Goal: Navigation & Orientation: Find specific page/section

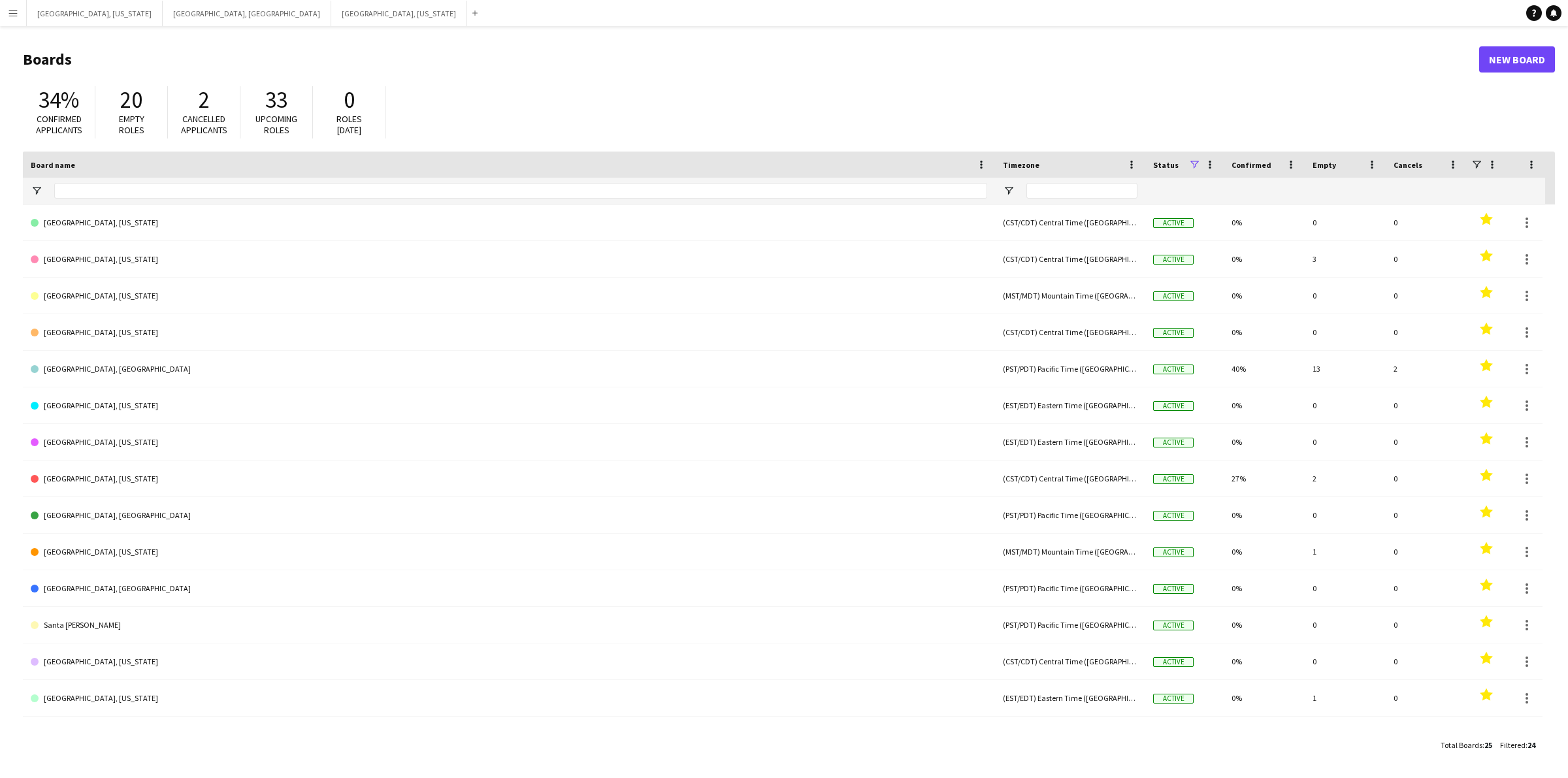
click at [8, 14] on app-icon "Menu" at bounding box center [13, 13] width 11 height 11
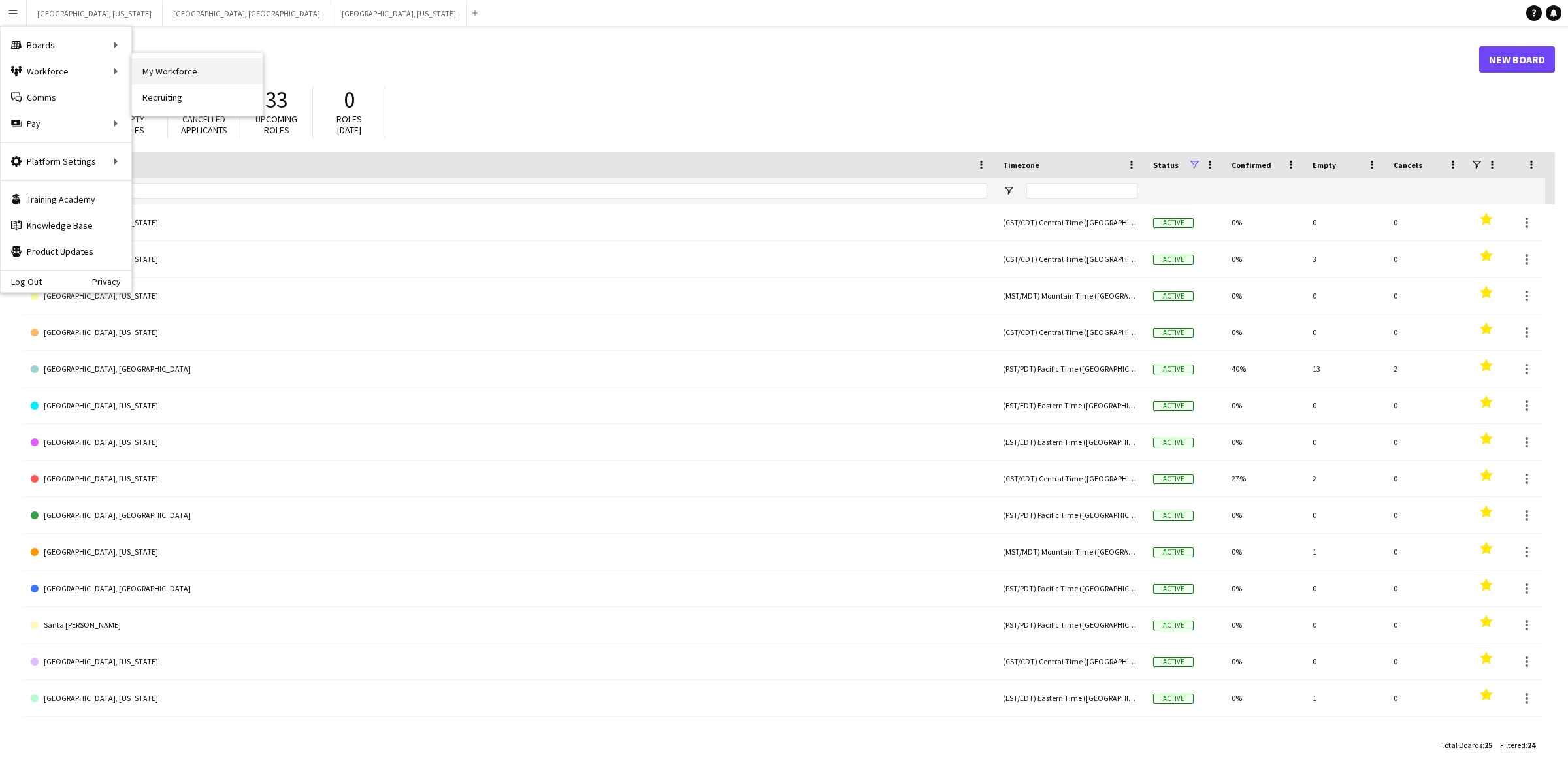
click at [208, 69] on link "My Workforce" at bounding box center [197, 71] width 131 height 26
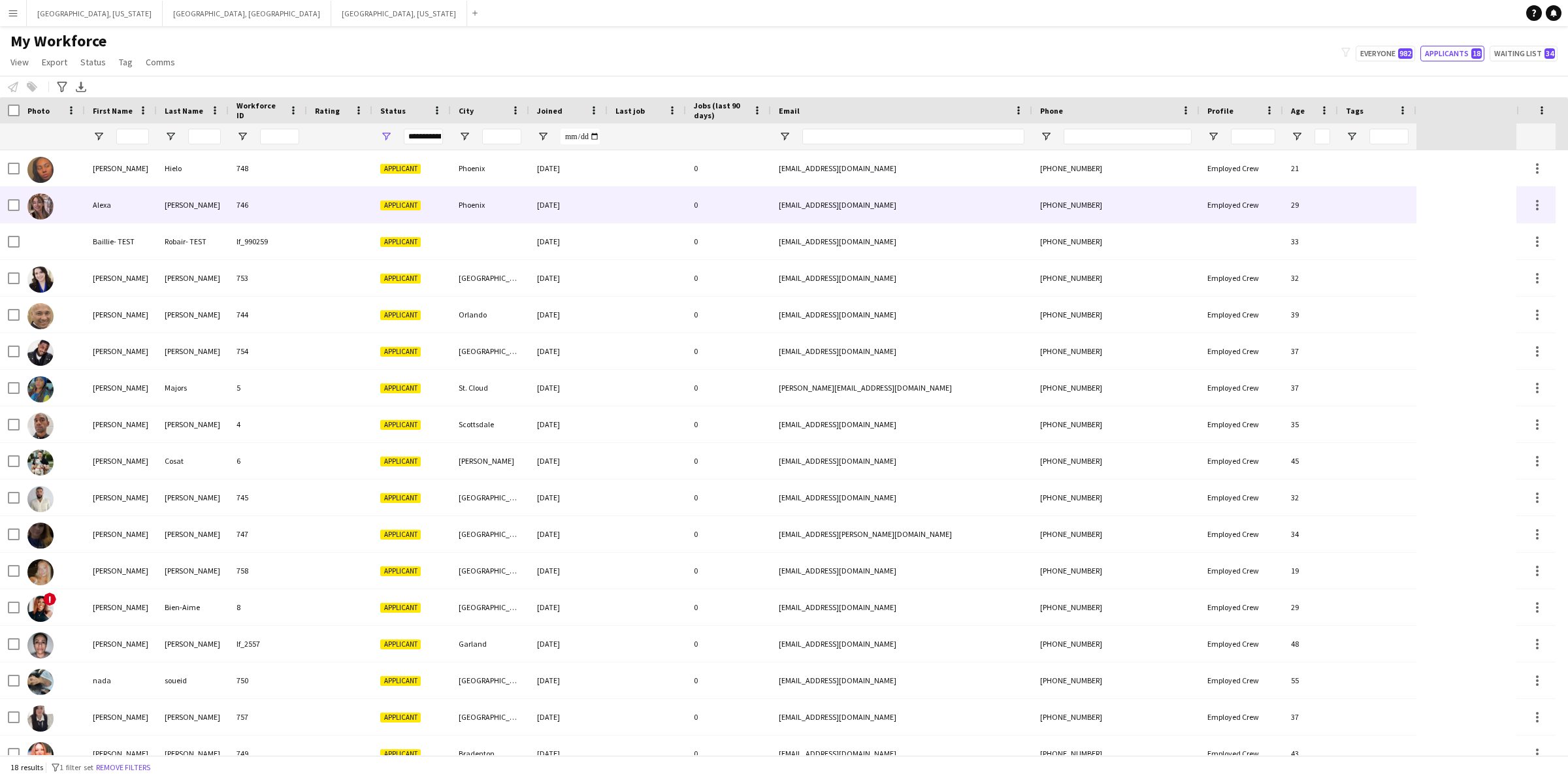
scroll to position [53, 0]
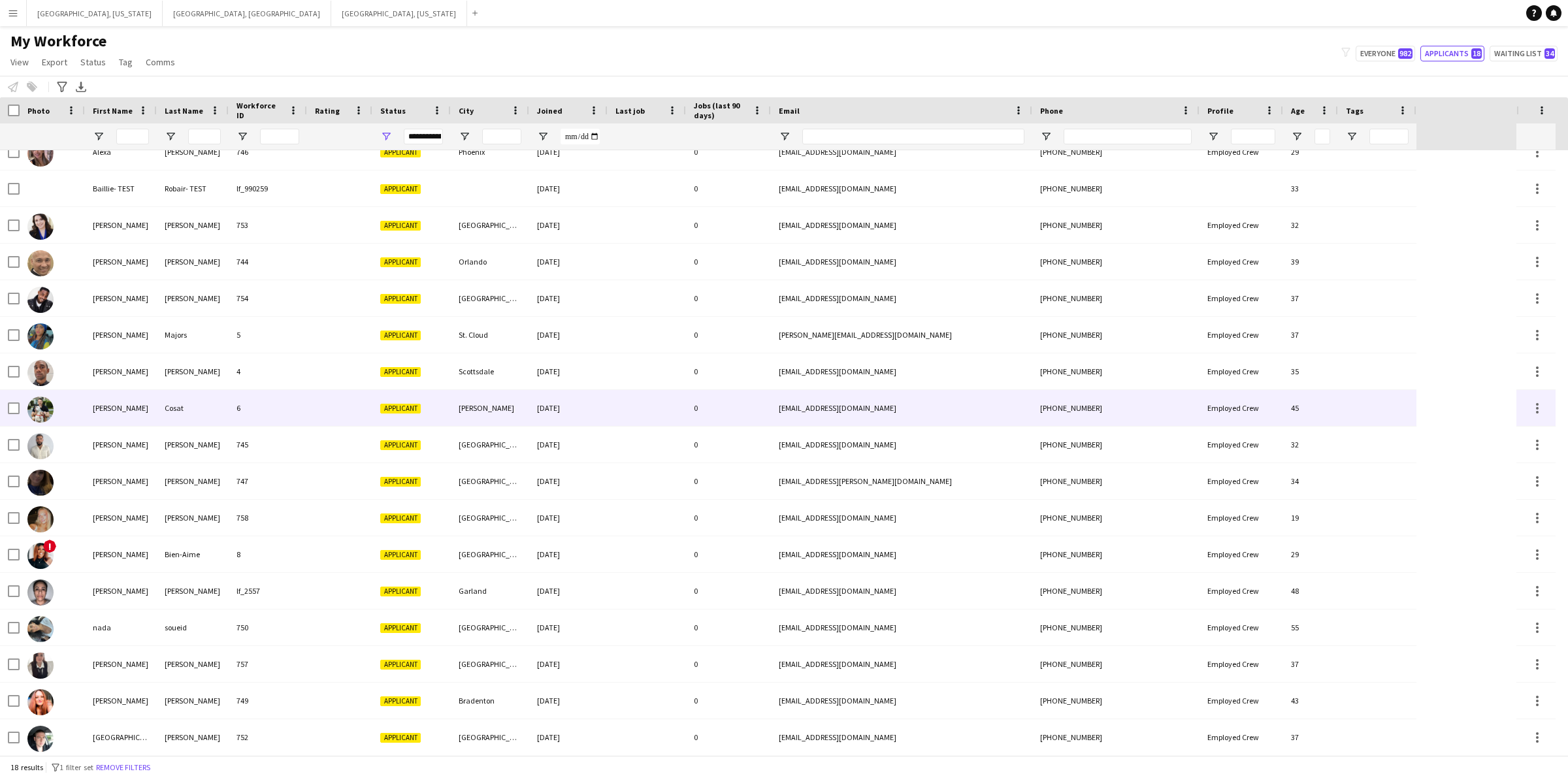
click at [183, 404] on div "Cosat" at bounding box center [193, 408] width 72 height 36
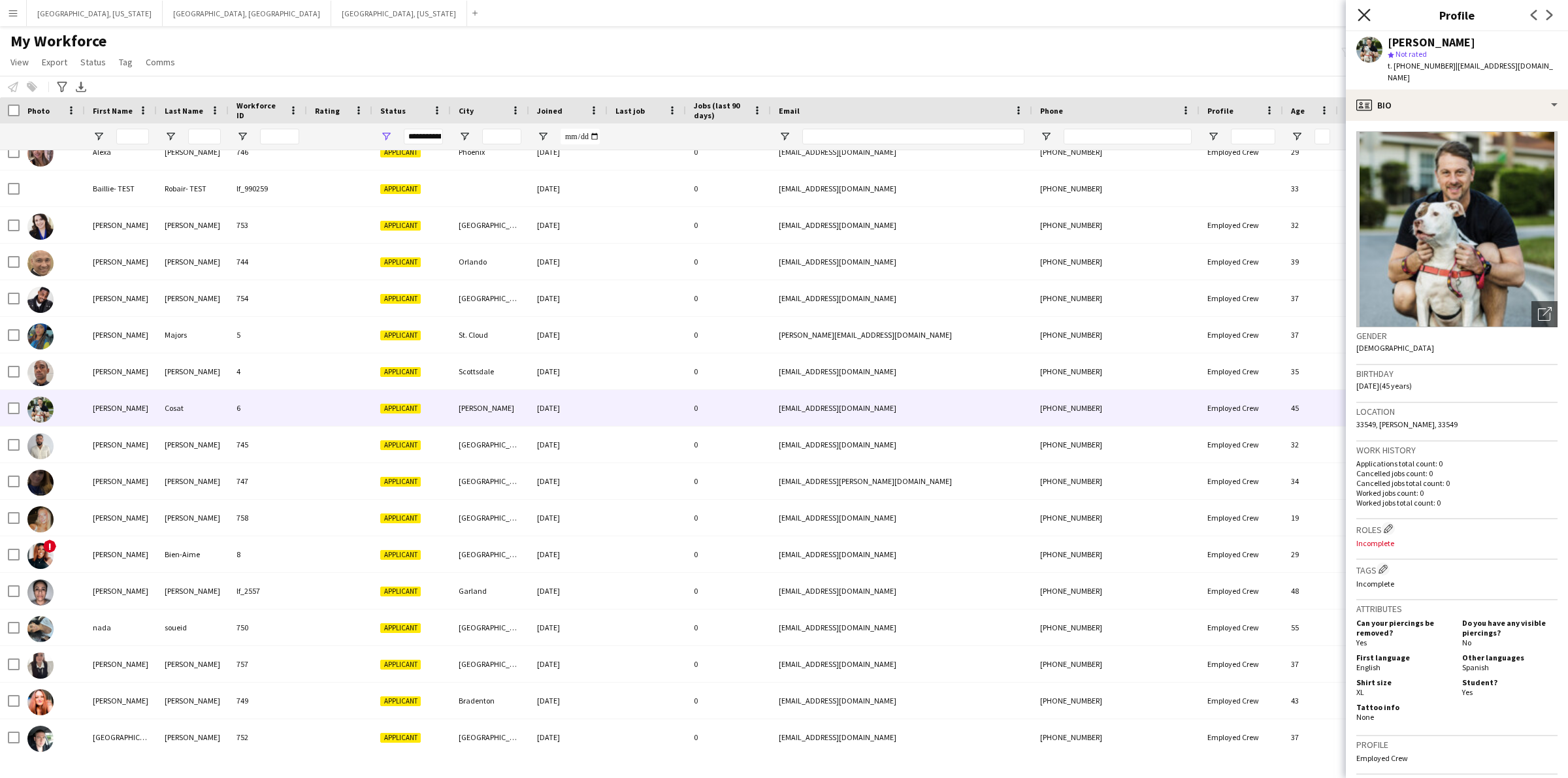
click at [1364, 9] on icon "Close pop-in" at bounding box center [1364, 14] width 12 height 12
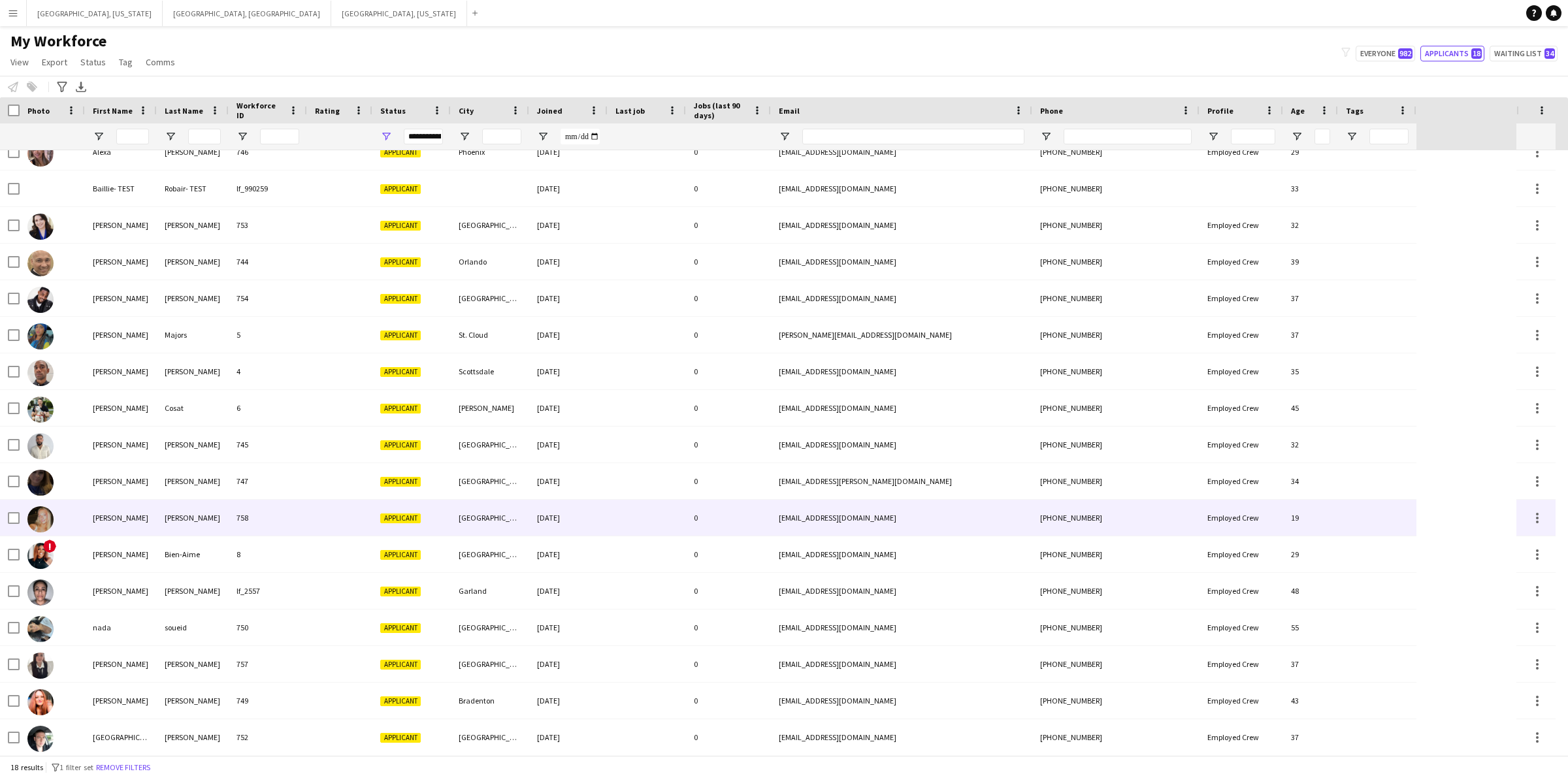
click at [201, 514] on div "[PERSON_NAME]" at bounding box center [193, 517] width 72 height 36
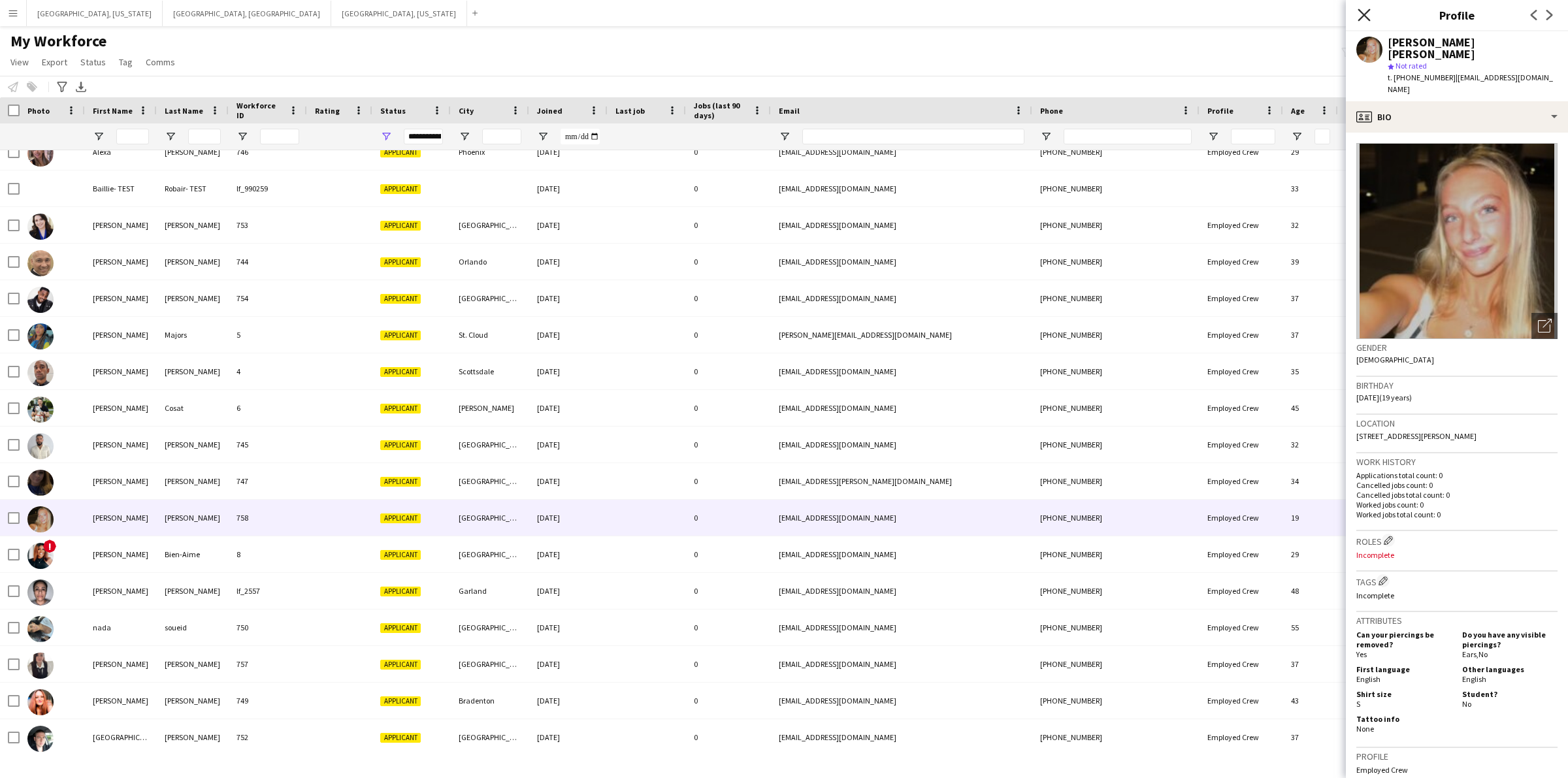
click at [1363, 19] on icon "Close pop-in" at bounding box center [1364, 14] width 12 height 12
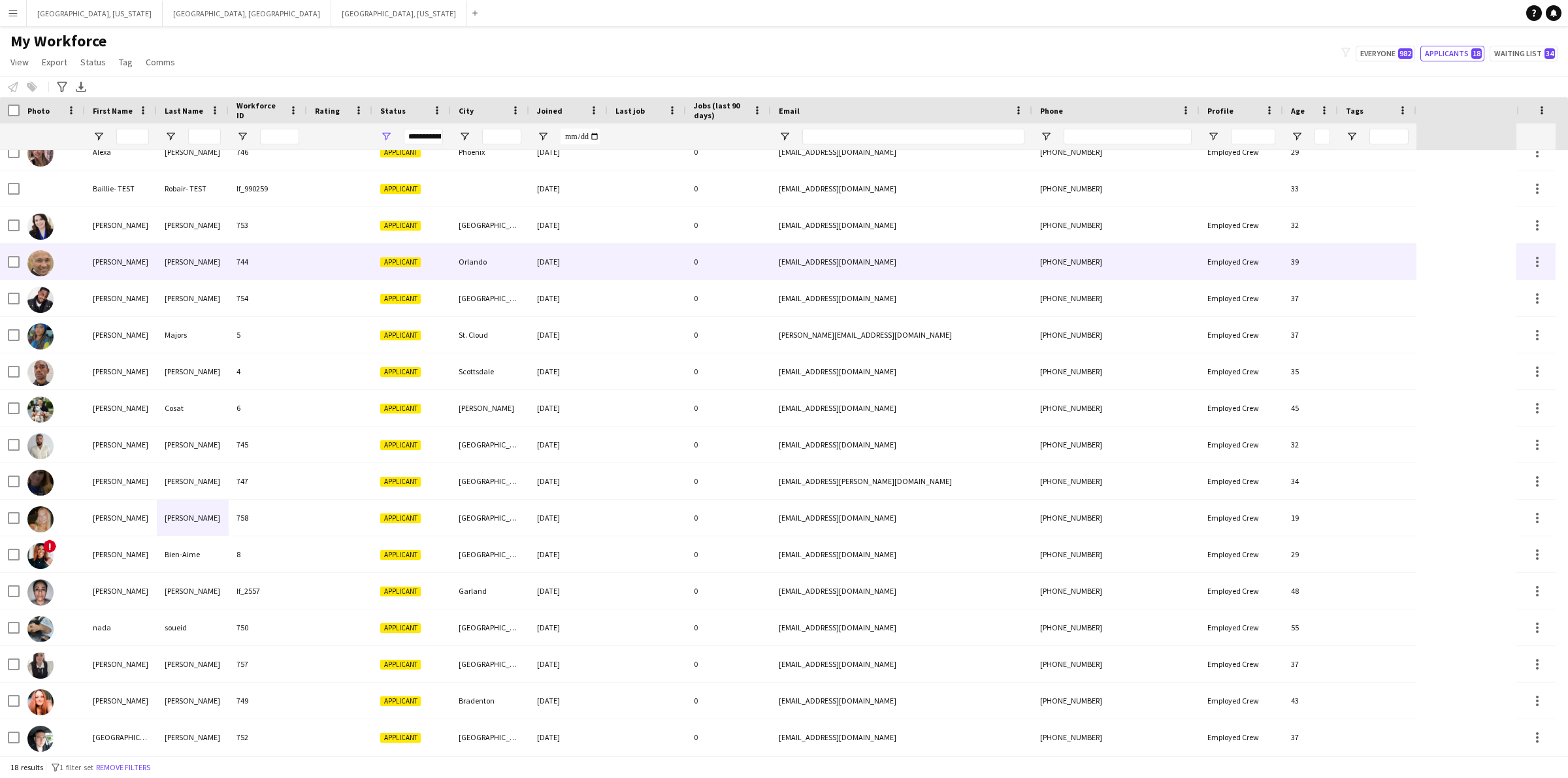
scroll to position [0, 0]
